Goal: Task Accomplishment & Management: Use online tool/utility

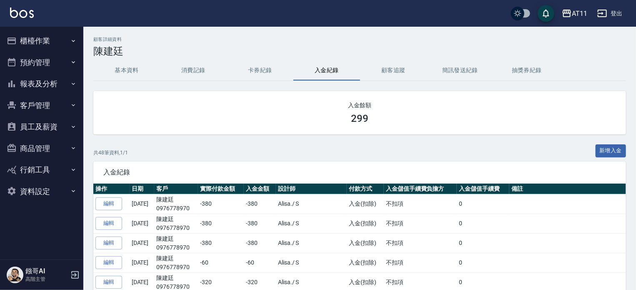
click at [53, 128] on button "員工及薪資" at bounding box center [41, 127] width 77 height 22
click at [44, 104] on button "客戶管理" at bounding box center [41, 106] width 77 height 22
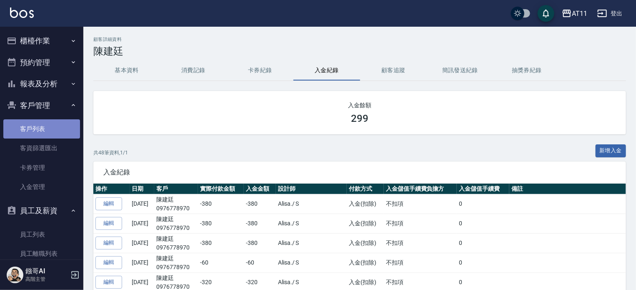
click at [54, 127] on link "客戶列表" at bounding box center [41, 128] width 77 height 19
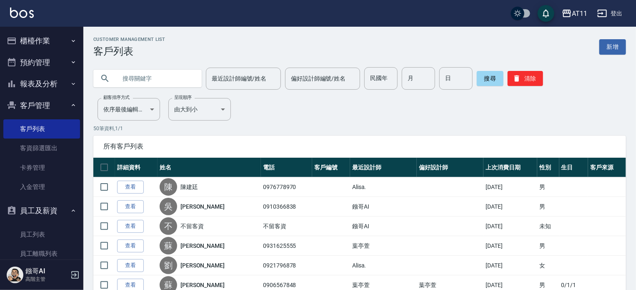
click at [163, 73] on input "text" at bounding box center [156, 78] width 78 height 23
type input "朝"
type input "張"
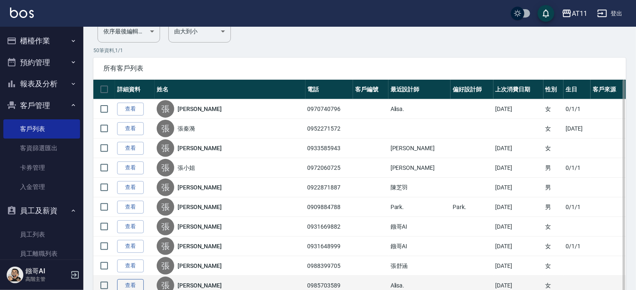
scroll to position [125, 0]
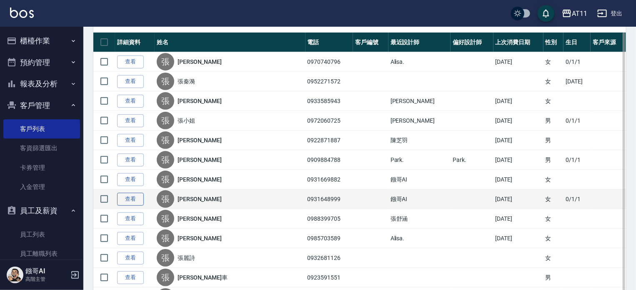
click at [133, 193] on link "查看" at bounding box center [130, 199] width 27 height 13
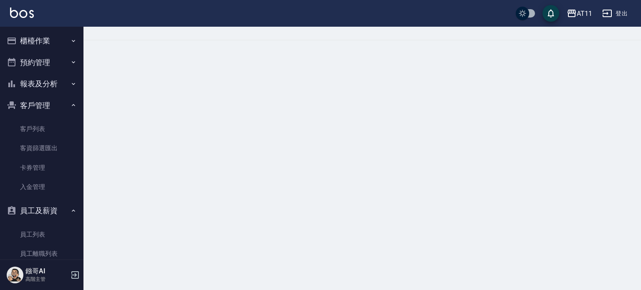
click at [133, 195] on div at bounding box center [320, 145] width 641 height 290
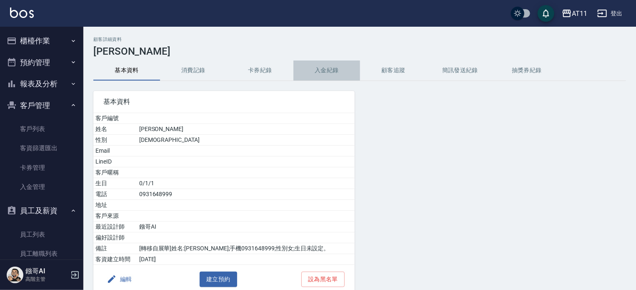
click at [326, 75] on button "入金紀錄" at bounding box center [327, 70] width 67 height 20
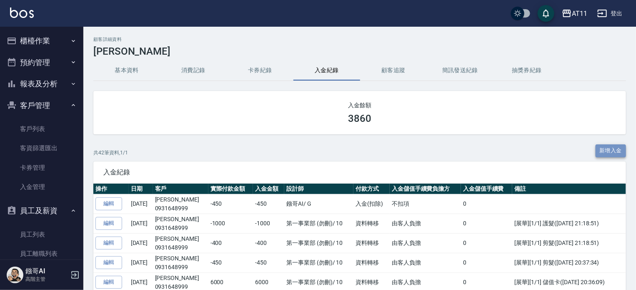
click at [622, 153] on button "新增入金" at bounding box center [611, 150] width 31 height 13
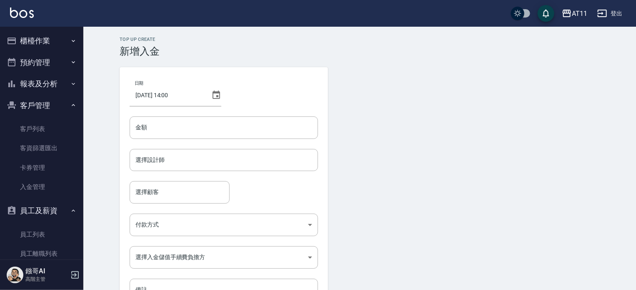
click at [211, 145] on div "日期 2025/08/23 14:00 金額 金額 選擇設計師 選擇設計師 選擇顧客 選擇顧客 付款方式 ​ 付款方式 選擇入金儲值手續費負擔方 ​ 選擇入金…" at bounding box center [224, 189] width 209 height 244
click at [226, 128] on input "金額" at bounding box center [224, 127] width 189 height 23
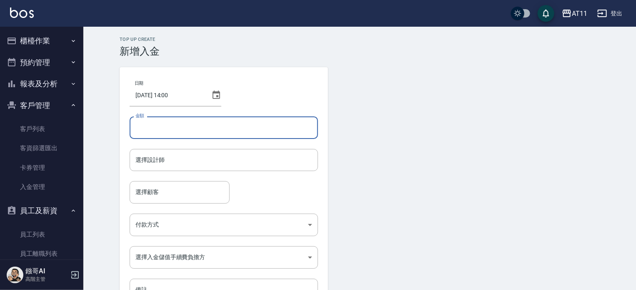
type input "-1"
type input "-7"
type input "-450"
click at [188, 164] on input "選擇設計師" at bounding box center [223, 160] width 181 height 15
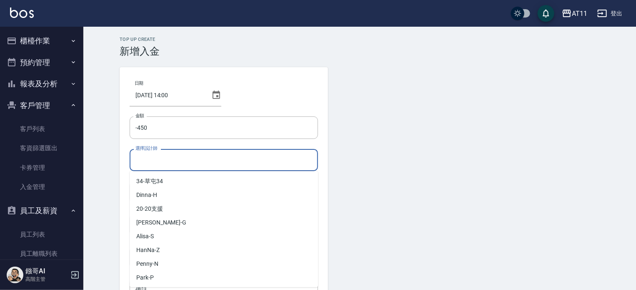
scroll to position [111, 0]
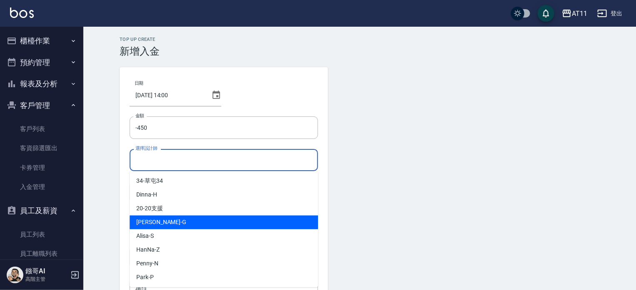
click at [159, 226] on div "Gary -G" at bounding box center [224, 222] width 189 height 14
type input "Gary-G"
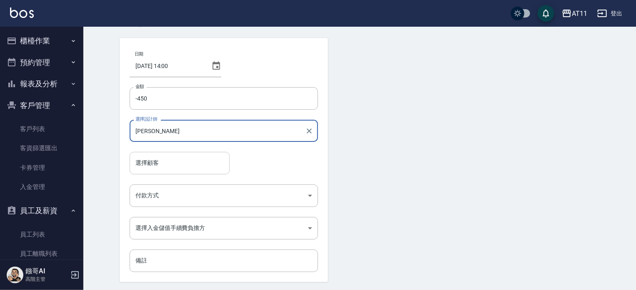
scroll to position [42, 0]
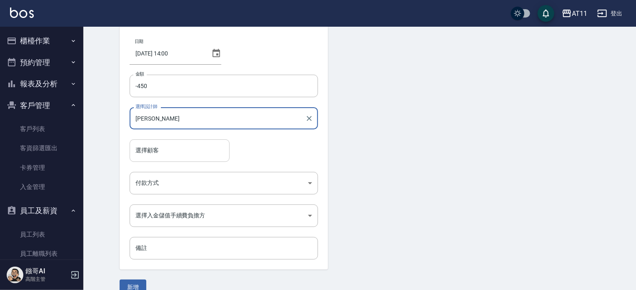
click at [175, 155] on input "選擇顧客" at bounding box center [179, 150] width 93 height 15
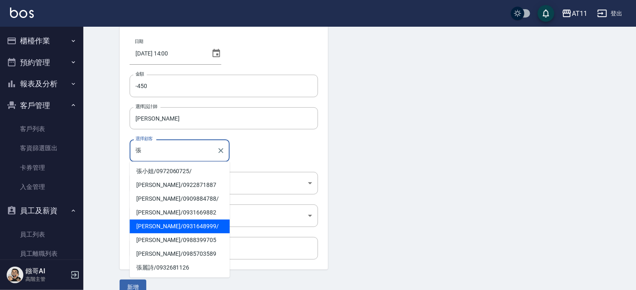
click at [166, 223] on span "張惠丹 / 0931648999 /" at bounding box center [180, 226] width 100 height 14
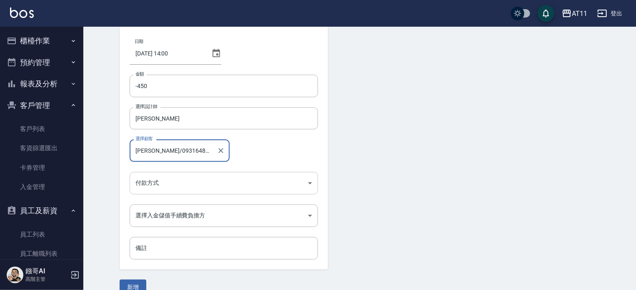
type input "張惠丹/0931648999/"
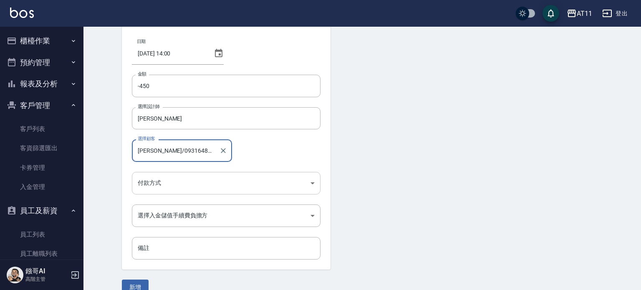
click at [181, 190] on body "AT11 登出 櫃檯作業 打帳單 帳單列表 掛單列表 座位開單 營業儀表板 現金收支登錄 高階收支登錄 材料自購登錄 每日結帳 排班表 現場電腦打卡 掃碼打卡…" at bounding box center [320, 131] width 641 height 346
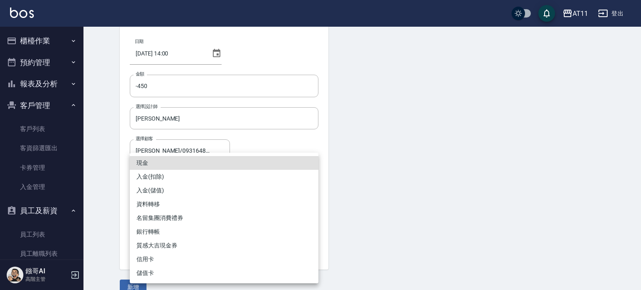
click at [151, 181] on li "入金(扣除)" at bounding box center [224, 177] width 189 height 14
type input "入金(扣除)"
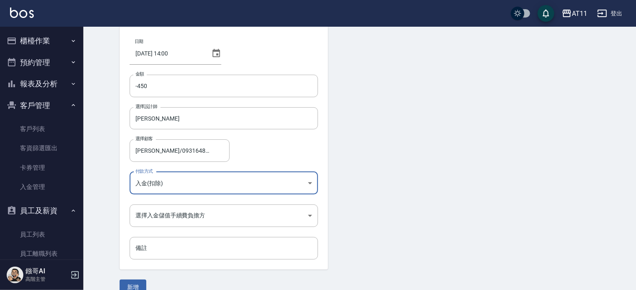
click at [416, 173] on form "日期 2025/08/23 14:00 金額 -450 金額 選擇設計師 Gary-G 選擇設計師 選擇顧客 張惠丹/0931648999/ 選擇顧客 付款方…" at bounding box center [360, 159] width 480 height 269
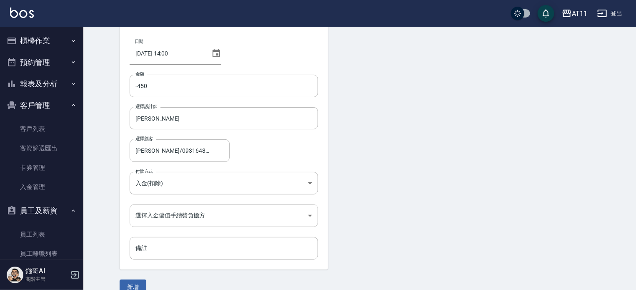
click at [209, 210] on body "AT11 登出 櫃檯作業 打帳單 帳單列表 掛單列表 座位開單 營業儀表板 現金收支登錄 高階收支登錄 材料自購登錄 每日結帳 排班表 現場電腦打卡 掃碼打卡…" at bounding box center [318, 131] width 636 height 346
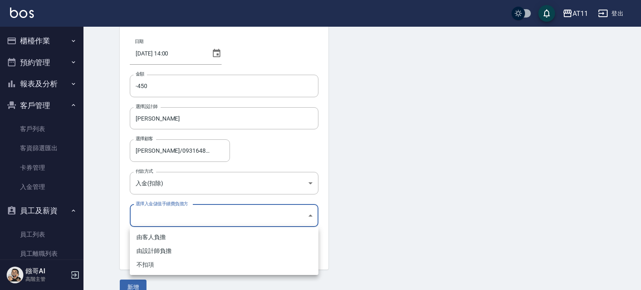
click at [156, 267] on li "不扣項" at bounding box center [224, 265] width 189 height 14
type input "WITHOUTHANDLINGFEE"
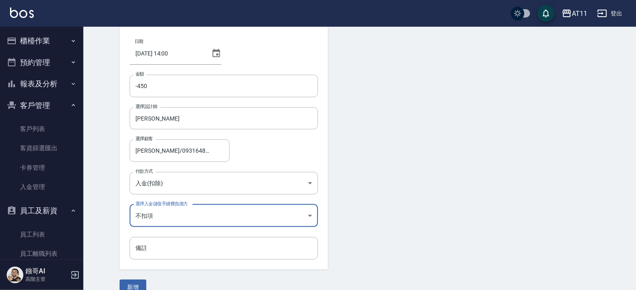
click at [405, 193] on form "日期 2025/08/23 14:00 金額 -450 金額 選擇設計師 Gary-G 選擇設計師 選擇顧客 張惠丹/0931648999/ 選擇顧客 付款方…" at bounding box center [360, 159] width 480 height 269
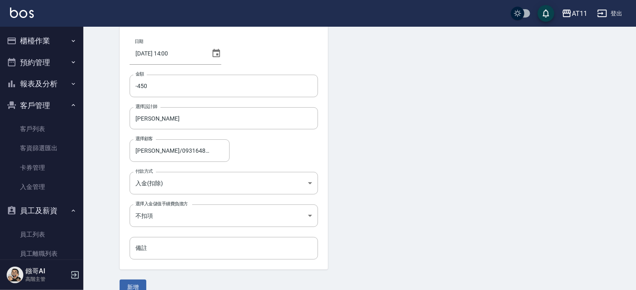
scroll to position [56, 0]
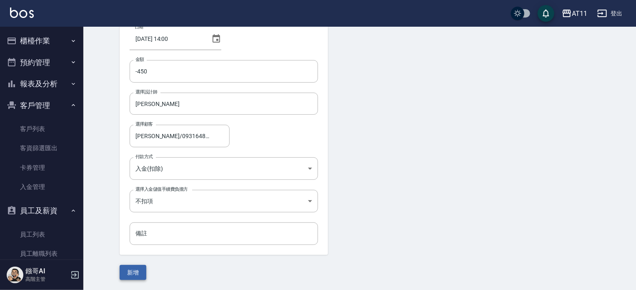
click at [142, 266] on form "日期 2025/08/23 14:00 金額 -450 金額 選擇設計師 Gary-G 選擇設計師 選擇顧客 張惠丹/0931648999/ 選擇顧客 付款方…" at bounding box center [360, 145] width 480 height 269
click at [142, 267] on button "新增" at bounding box center [133, 272] width 27 height 15
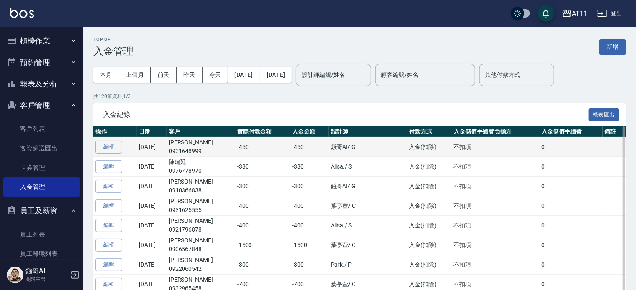
click at [199, 148] on p "0931648999" at bounding box center [201, 151] width 64 height 9
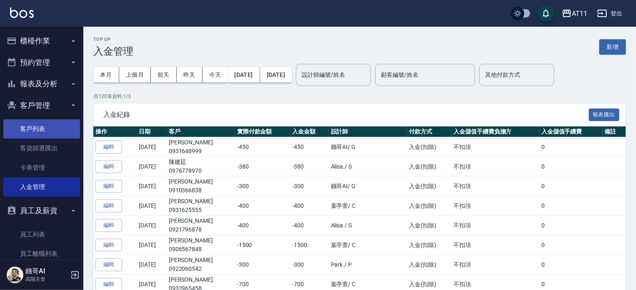
click at [45, 129] on link "客戶列表" at bounding box center [41, 128] width 77 height 19
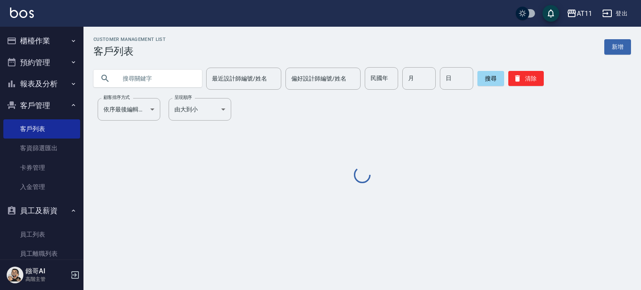
click at [136, 78] on input "text" at bounding box center [156, 78] width 78 height 23
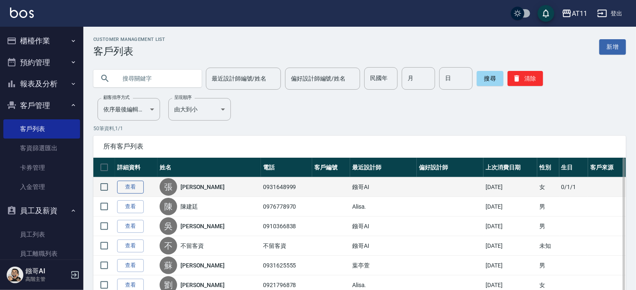
click at [133, 183] on link "查看" at bounding box center [130, 187] width 27 height 13
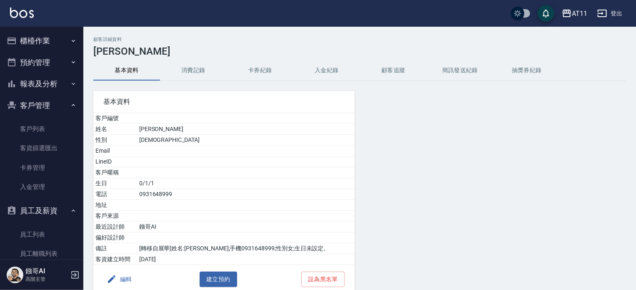
click at [326, 71] on button "入金紀錄" at bounding box center [327, 70] width 67 height 20
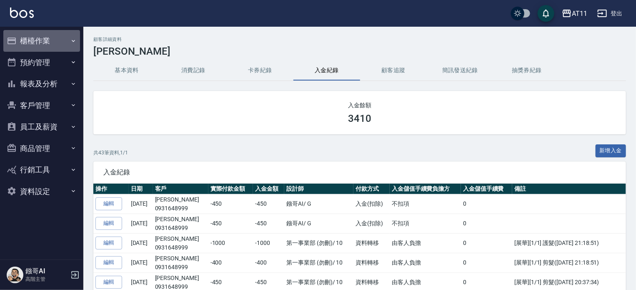
click at [49, 48] on button "櫃檯作業" at bounding box center [41, 41] width 77 height 22
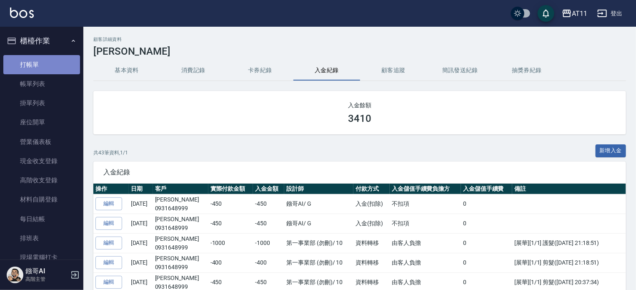
click at [48, 60] on link "打帳單" at bounding box center [41, 64] width 77 height 19
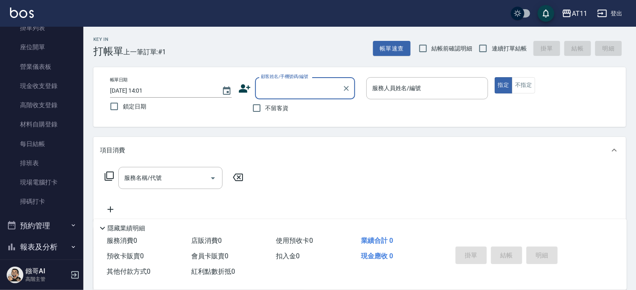
scroll to position [167, 0]
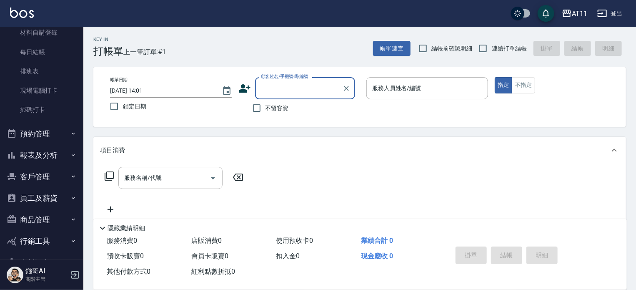
click at [56, 155] on button "報表及分析" at bounding box center [41, 155] width 77 height 22
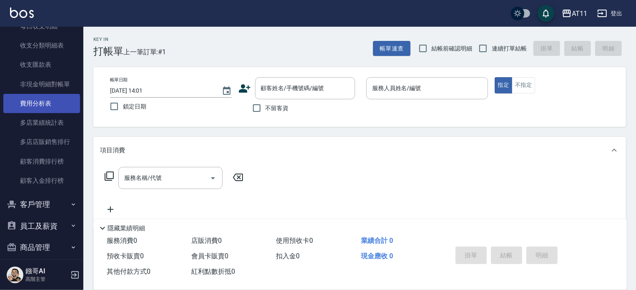
scroll to position [1007, 0]
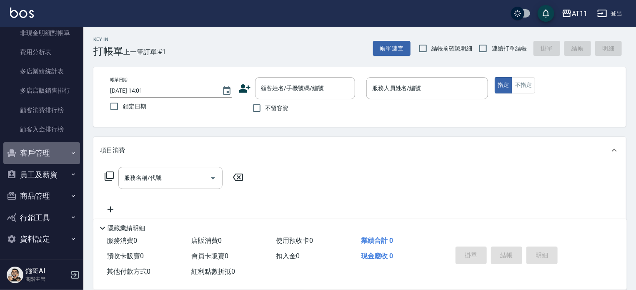
click at [57, 153] on button "客戶管理" at bounding box center [41, 153] width 77 height 22
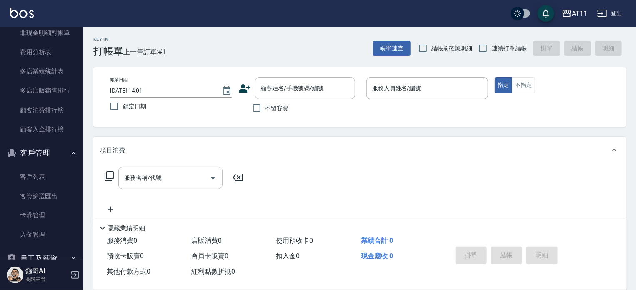
click at [60, 151] on button "客戶管理" at bounding box center [41, 153] width 77 height 22
click at [58, 173] on link "客戶列表" at bounding box center [41, 176] width 77 height 19
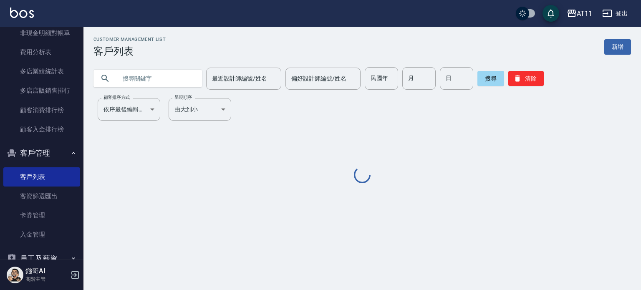
click at [139, 76] on input "text" at bounding box center [156, 78] width 78 height 23
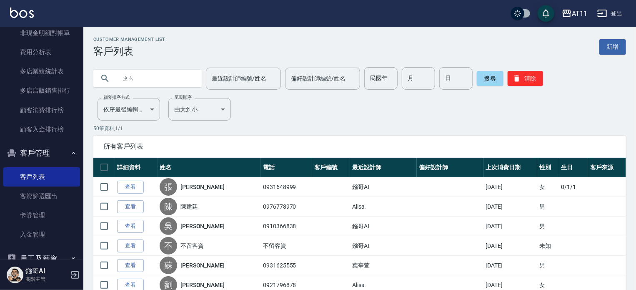
type input "昭"
type input "張"
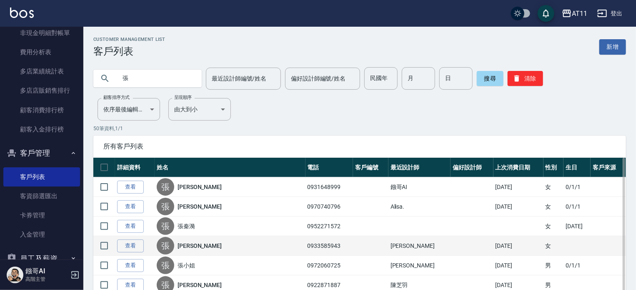
scroll to position [125, 0]
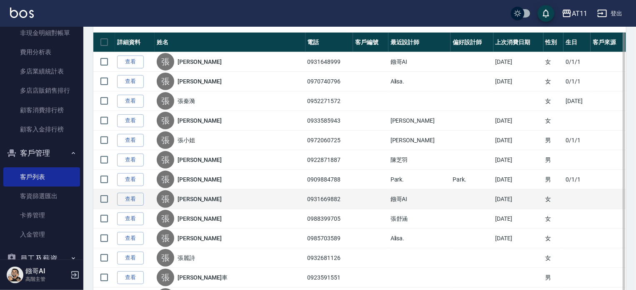
click at [164, 197] on div "張" at bounding box center [166, 199] width 18 height 18
click at [135, 199] on link "查看" at bounding box center [130, 199] width 27 height 13
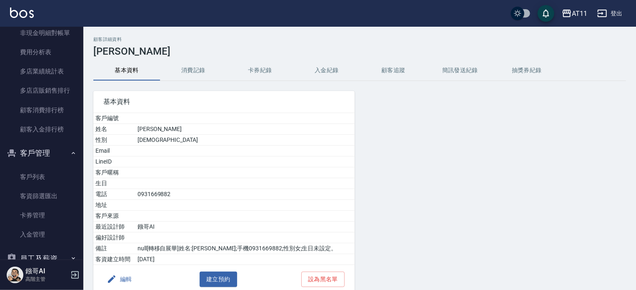
click at [332, 74] on button "入金紀錄" at bounding box center [327, 70] width 67 height 20
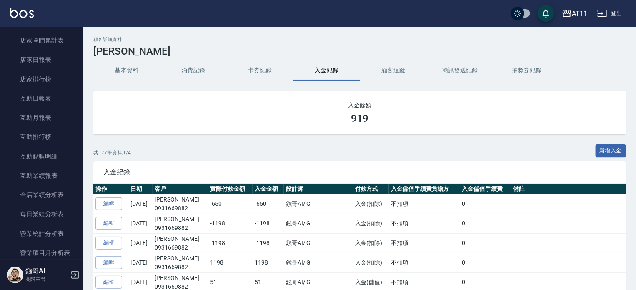
scroll to position [424, 0]
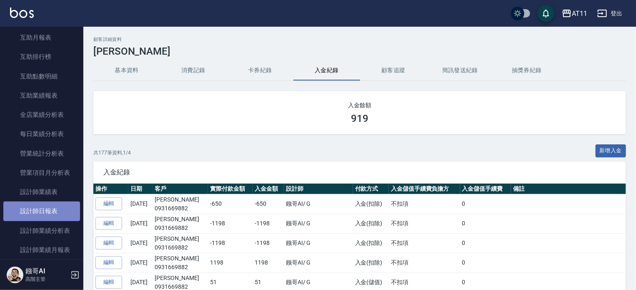
click at [63, 201] on link "設計師日報表" at bounding box center [41, 210] width 77 height 19
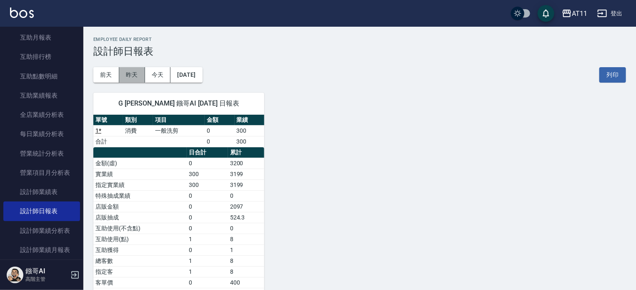
click at [129, 73] on button "昨天" at bounding box center [132, 74] width 26 height 15
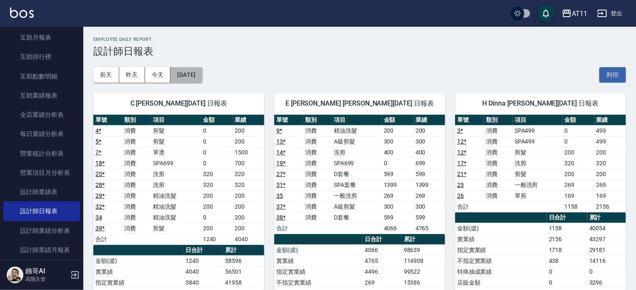
click at [202, 74] on button "[DATE]" at bounding box center [187, 74] width 32 height 15
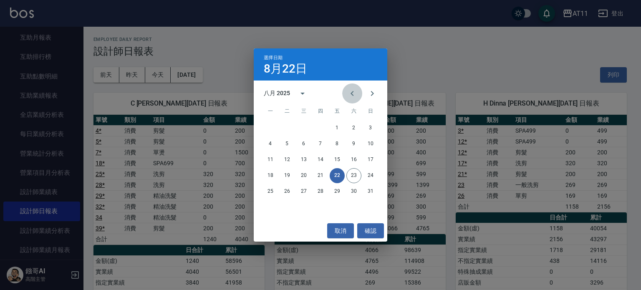
drag, startPoint x: 354, startPoint y: 93, endPoint x: 352, endPoint y: 88, distance: 4.9
click at [353, 92] on icon "Previous month" at bounding box center [352, 93] width 10 height 10
click at [304, 176] on button "23" at bounding box center [303, 175] width 15 height 15
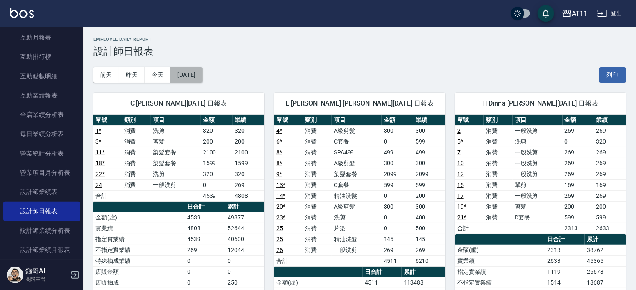
click at [202, 78] on button "[DATE]" at bounding box center [187, 74] width 32 height 15
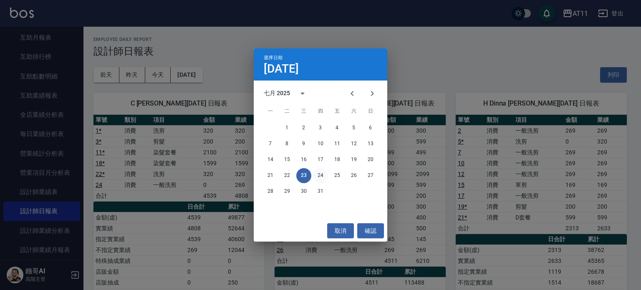
click at [319, 175] on button "24" at bounding box center [320, 175] width 15 height 15
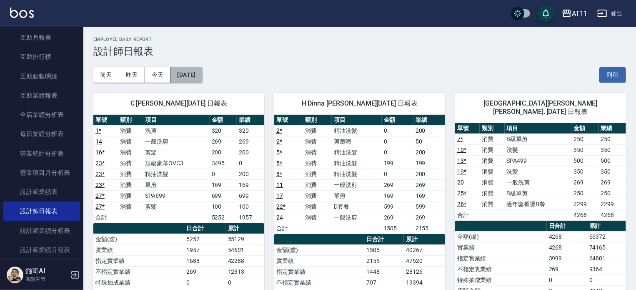
click at [199, 74] on button "[DATE]" at bounding box center [187, 74] width 32 height 15
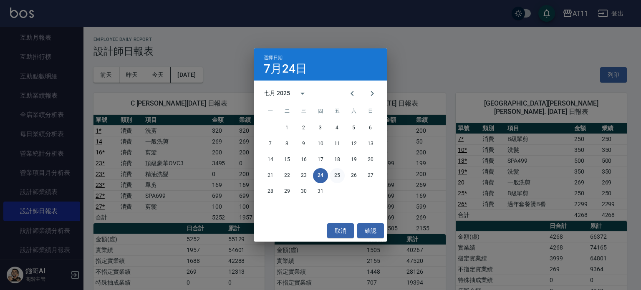
click at [338, 175] on button "25" at bounding box center [336, 175] width 15 height 15
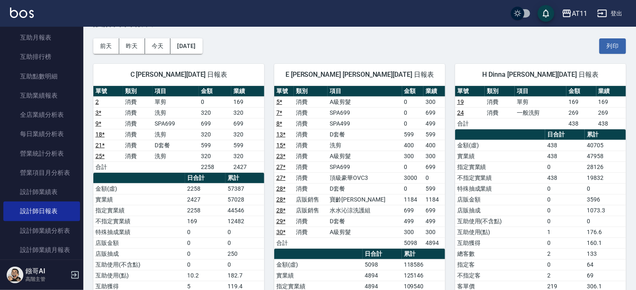
scroll to position [42, 0]
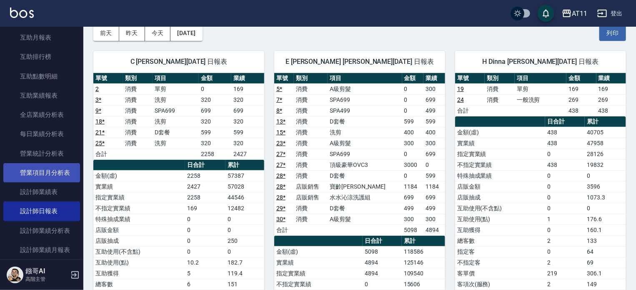
click at [44, 175] on link "營業項目月分析表" at bounding box center [41, 172] width 77 height 19
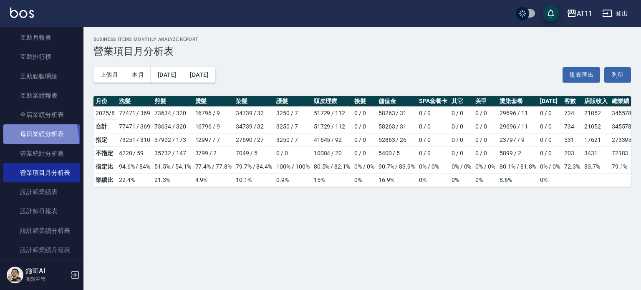
click at [17, 141] on link "每日業績分析表" at bounding box center [41, 133] width 77 height 19
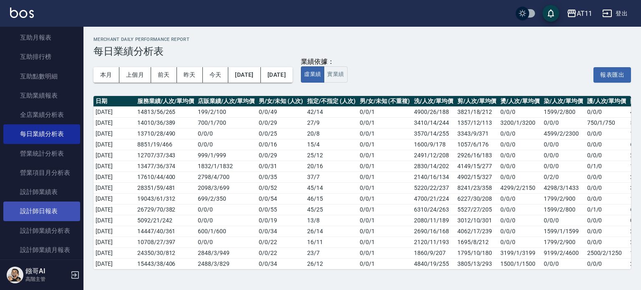
click at [57, 208] on link "設計師日報表" at bounding box center [41, 210] width 77 height 19
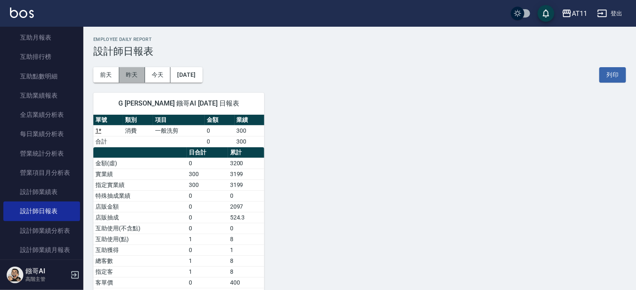
click at [132, 78] on button "昨天" at bounding box center [132, 74] width 26 height 15
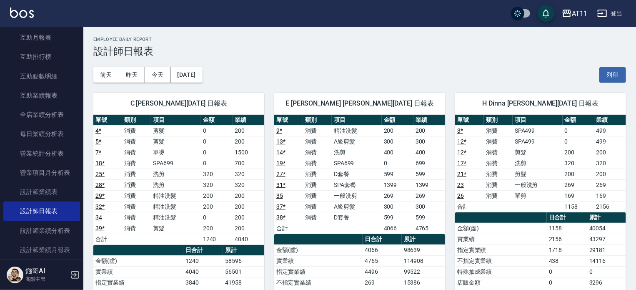
click at [119, 67] on button "昨天" at bounding box center [132, 74] width 26 height 15
